Goal: Task Accomplishment & Management: Manage account settings

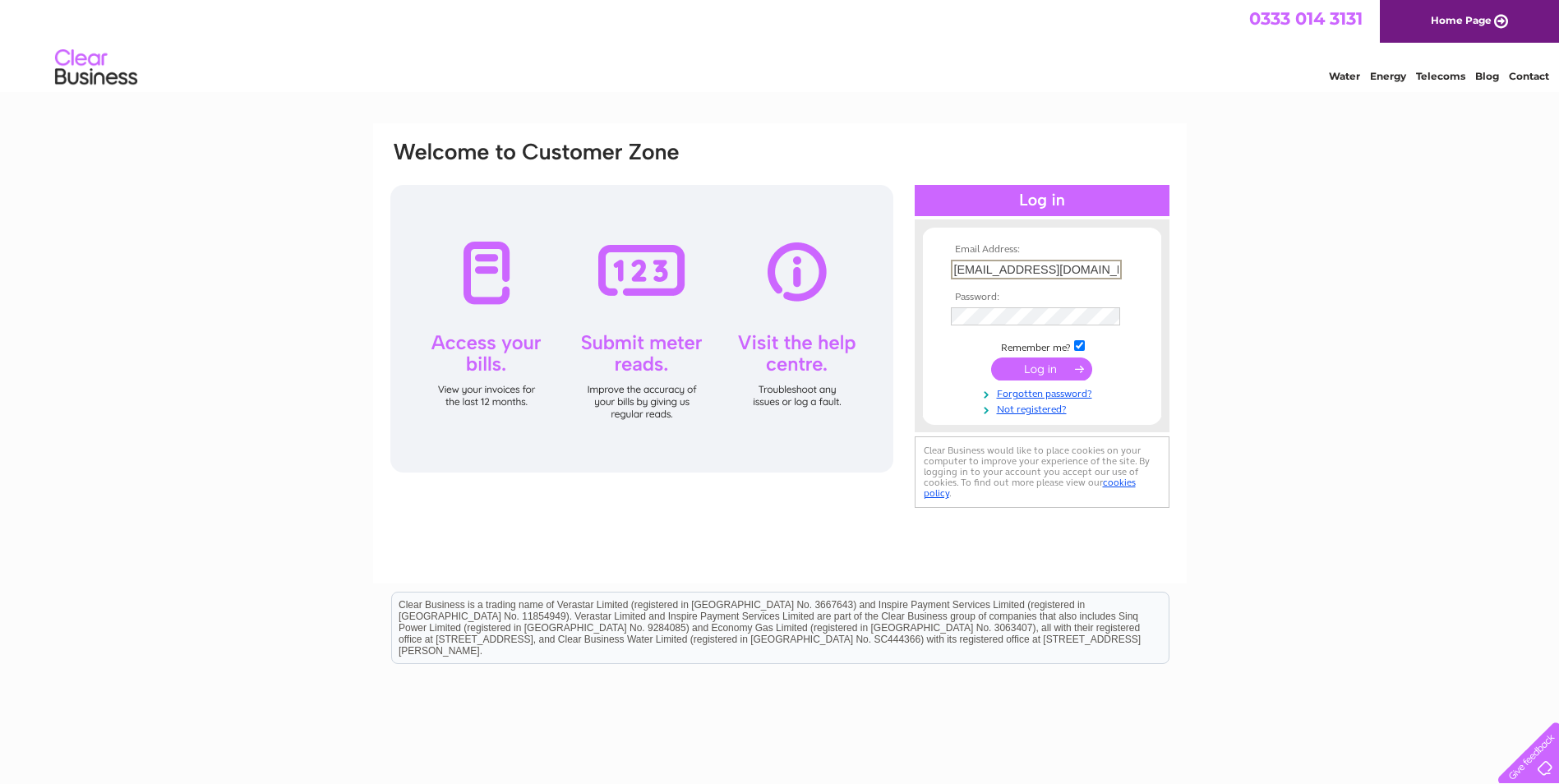
scroll to position [0, 12]
drag, startPoint x: 952, startPoint y: 265, endPoint x: 1201, endPoint y: 269, distance: 249.0
click at [1201, 269] on div "Email Address: [EMAIL_ADDRESS][DOMAIN_NAME] Password:" at bounding box center [780, 493] width 1559 height 741
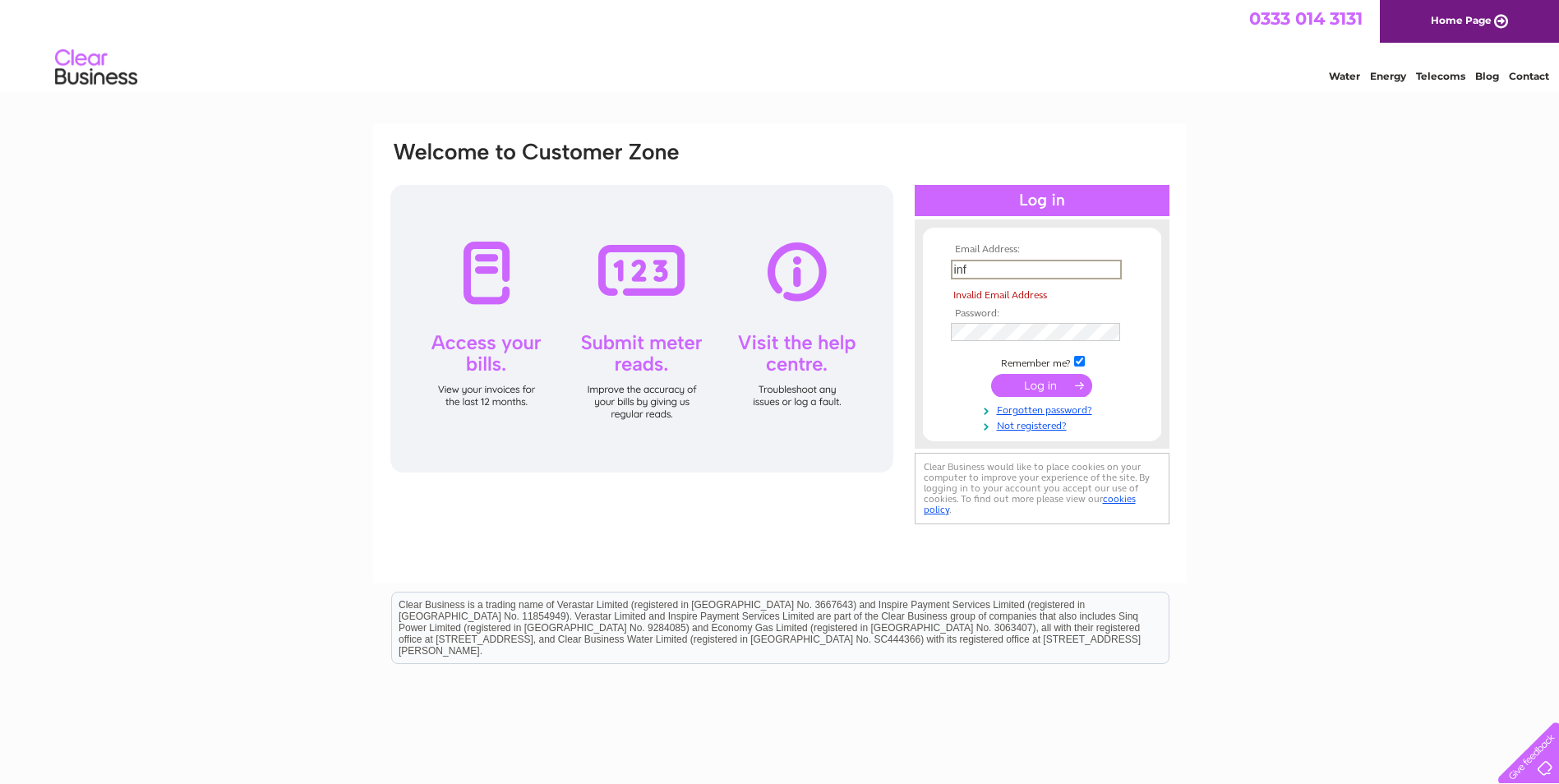
type input "[EMAIL_ADDRESS][DOMAIN_NAME]"
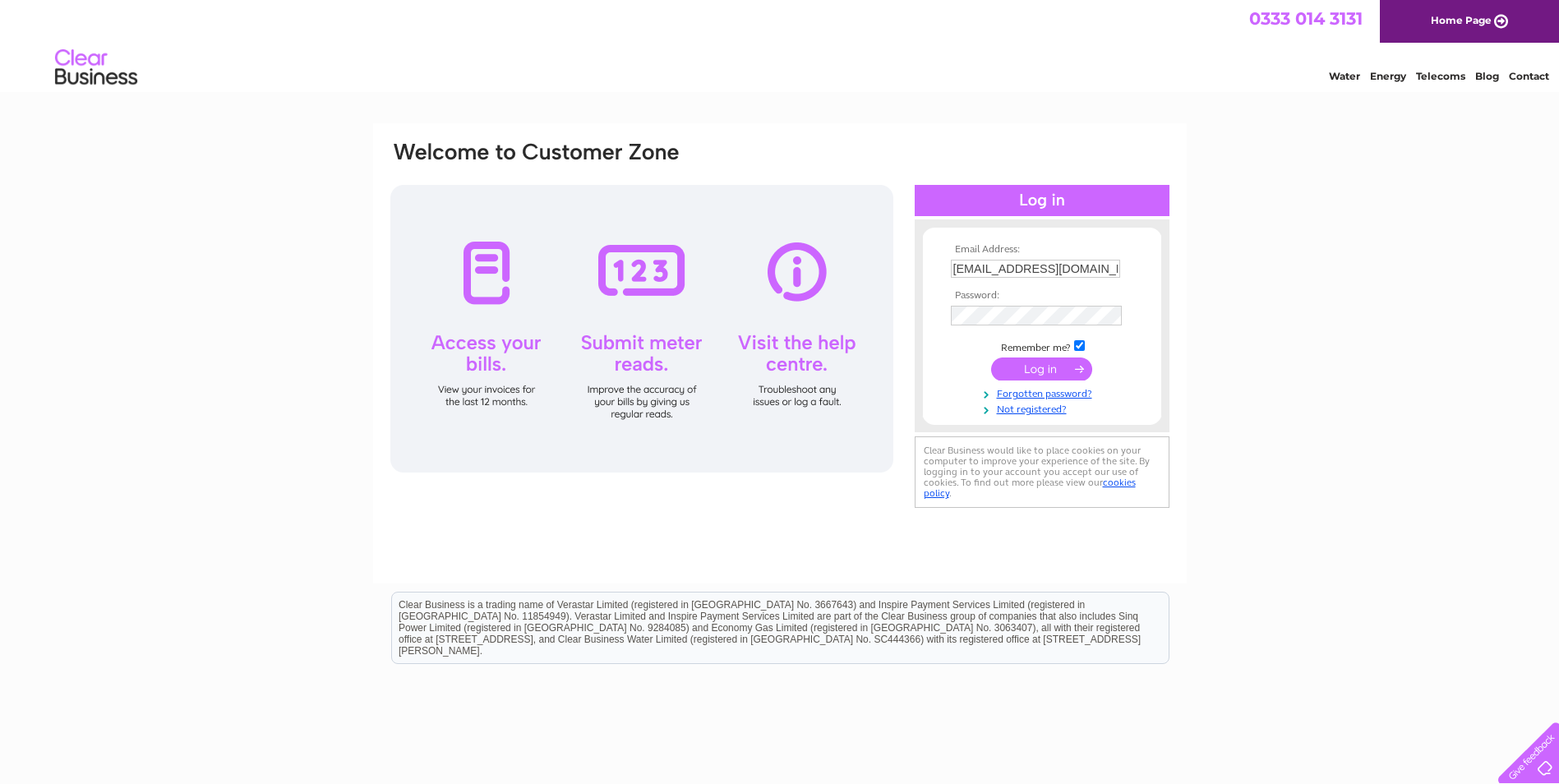
click at [1029, 372] on input "submit" at bounding box center [1042, 369] width 101 height 23
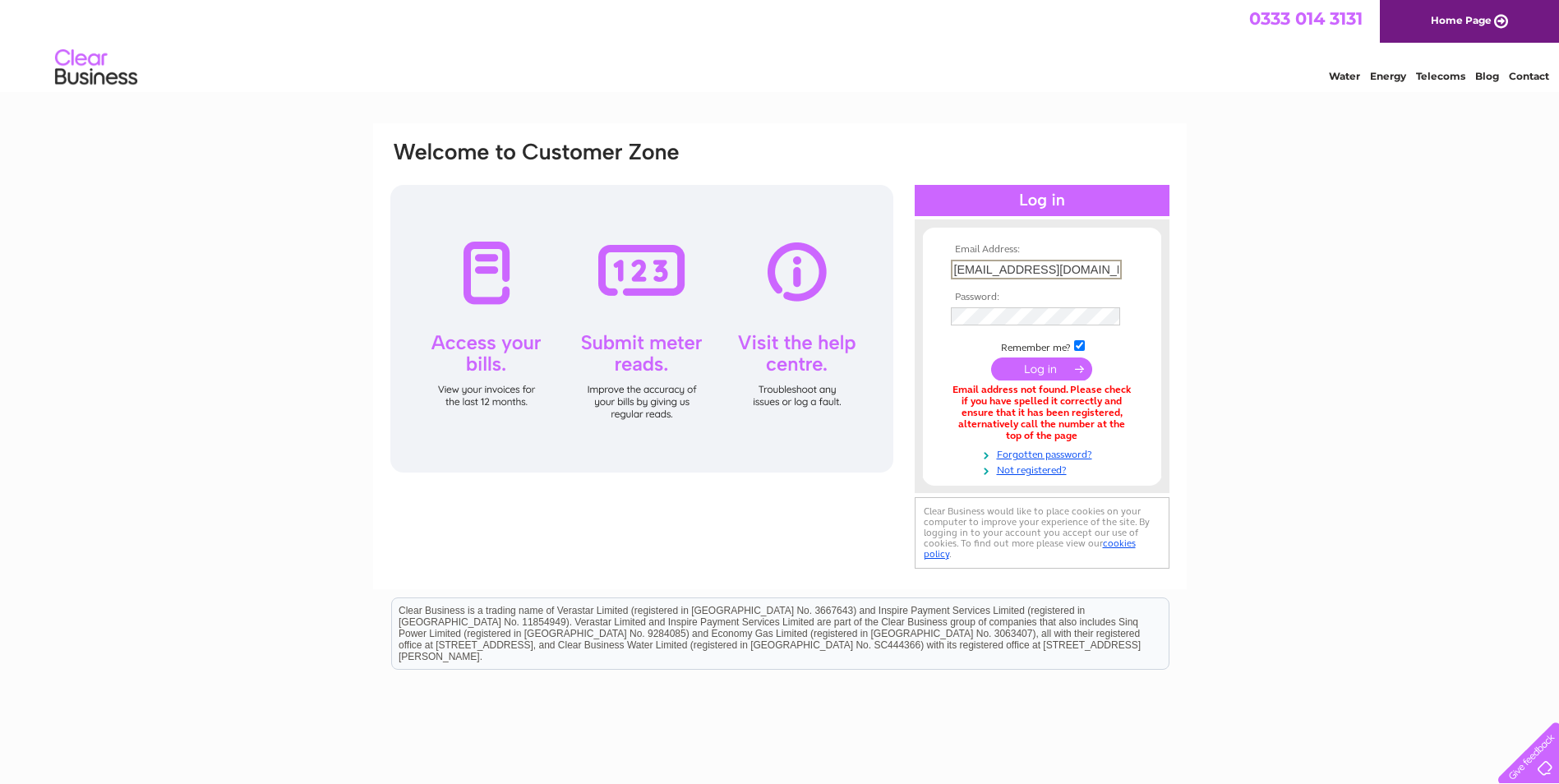
scroll to position [0, 24]
drag, startPoint x: 953, startPoint y: 271, endPoint x: 1168, endPoint y: 279, distance: 215.1
click at [1168, 279] on div "Email Address: info@smartrepaircentrewitney.co.uk Password:" at bounding box center [1042, 356] width 255 height 241
